Goal: Check status: Check status

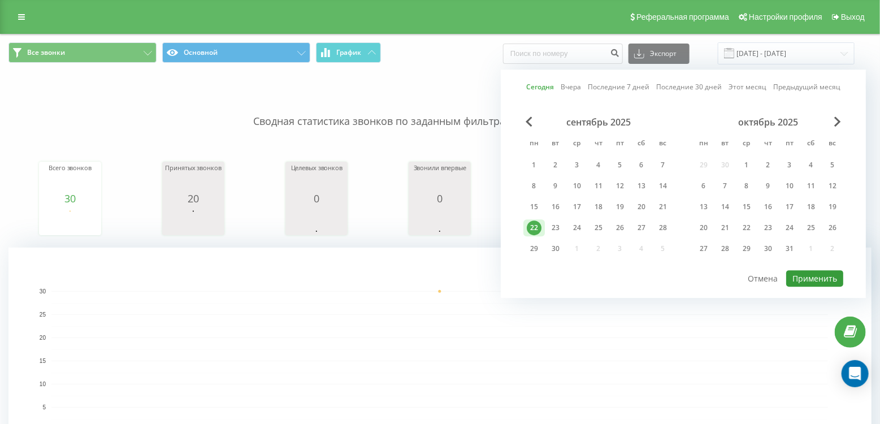
click at [803, 274] on button "Применить" at bounding box center [814, 278] width 57 height 16
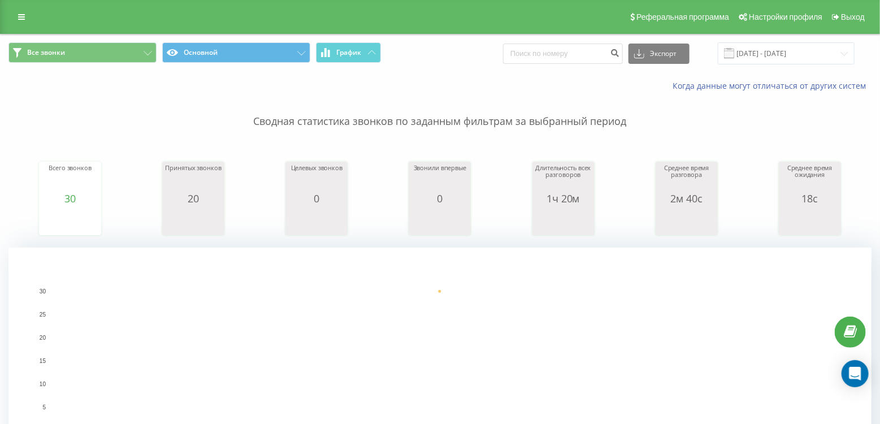
drag, startPoint x: 737, startPoint y: 54, endPoint x: 721, endPoint y: 56, distance: 16.5
click at [734, 54] on span at bounding box center [729, 53] width 10 height 10
click at [782, 54] on input "[DATE] - [DATE]" at bounding box center [786, 53] width 137 height 22
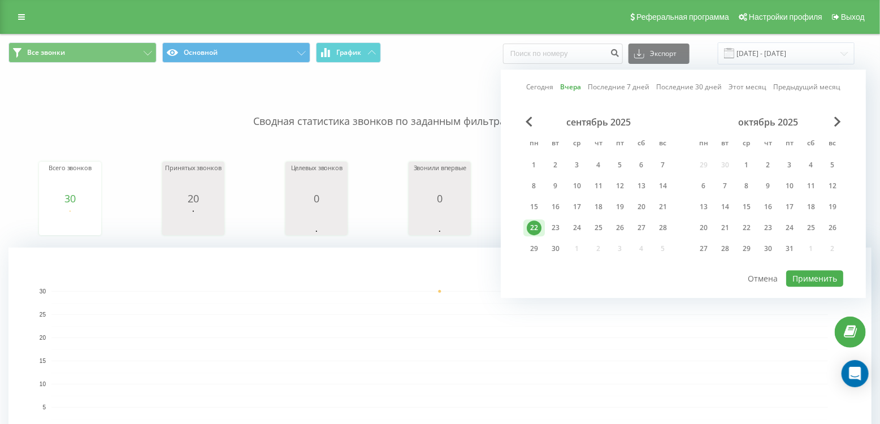
click at [546, 88] on link "Сегодня" at bounding box center [540, 87] width 28 height 11
click at [817, 282] on button "Применить" at bounding box center [814, 278] width 57 height 16
type input "23.09.2025 - 23.09.2025"
